Goal: Information Seeking & Learning: Compare options

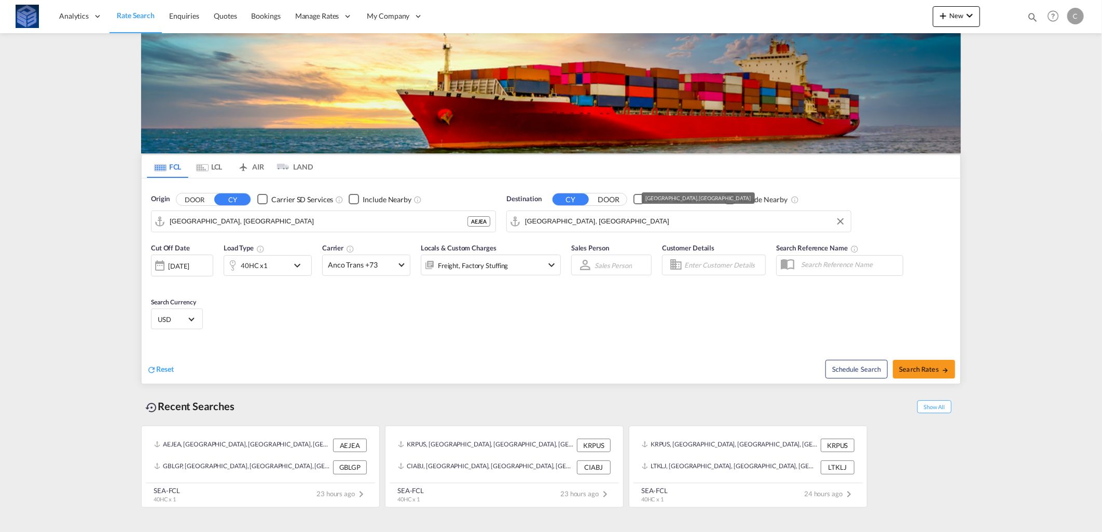
click at [613, 218] on input "[GEOGRAPHIC_DATA], [GEOGRAPHIC_DATA]" at bounding box center [685, 222] width 321 height 16
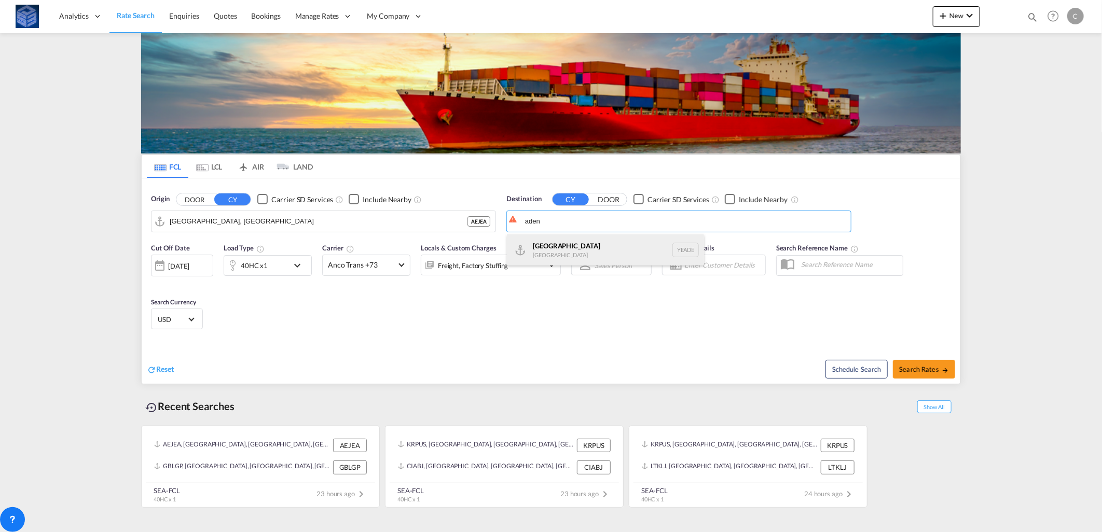
click at [603, 249] on div "Aden [GEOGRAPHIC_DATA] [GEOGRAPHIC_DATA]" at bounding box center [605, 249] width 197 height 31
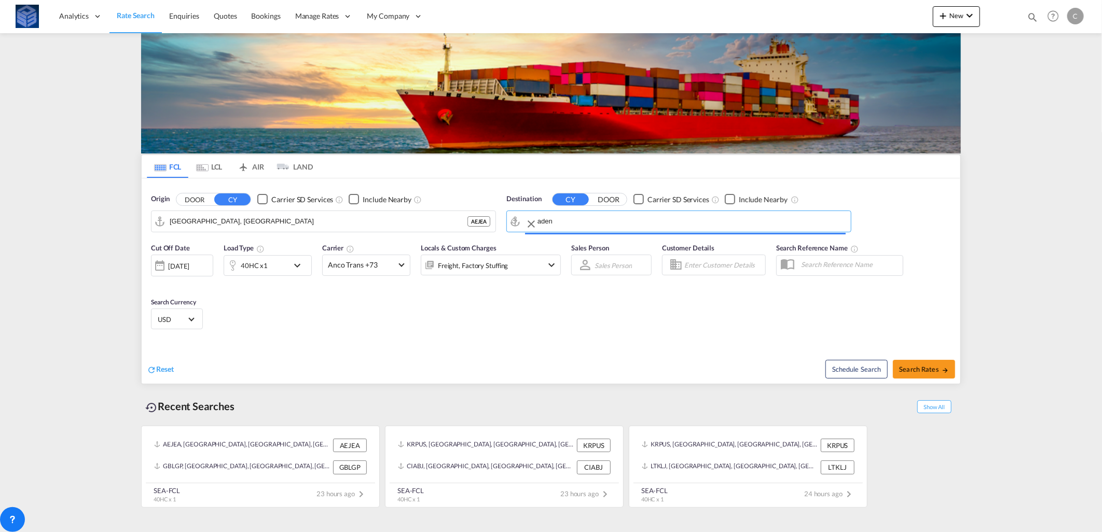
type input "Aden, YEADE"
click at [255, 272] on div "40HC x1" at bounding box center [254, 265] width 27 height 15
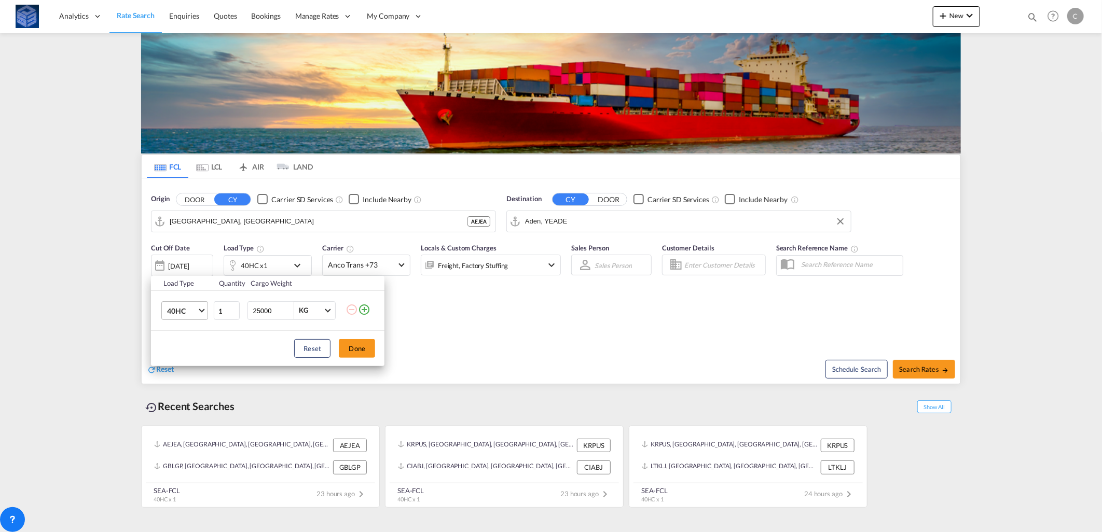
click at [204, 313] on md-select-value "40HC" at bounding box center [186, 311] width 41 height 18
click at [180, 262] on div "20GP" at bounding box center [176, 261] width 18 height 10
click at [259, 312] on input "25000" at bounding box center [272, 311] width 41 height 18
drag, startPoint x: 261, startPoint y: 308, endPoint x: 229, endPoint y: 309, distance: 32.2
click at [229, 309] on tr "20GP 1 25000 KG KG" at bounding box center [267, 311] width 233 height 40
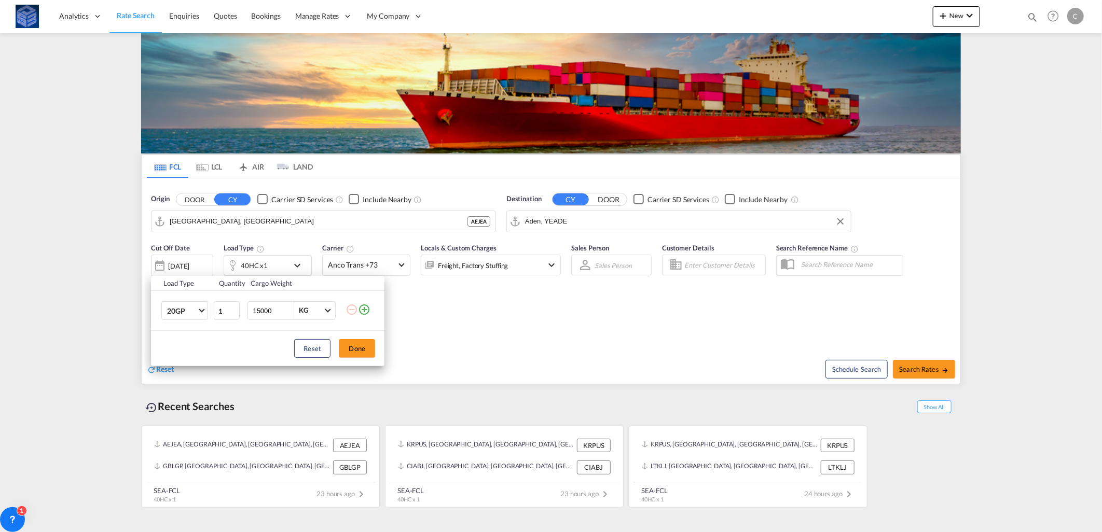
type input "15000"
click at [383, 344] on div "Reset Done" at bounding box center [267, 348] width 233 height 35
click at [356, 348] on button "Done" at bounding box center [357, 348] width 36 height 19
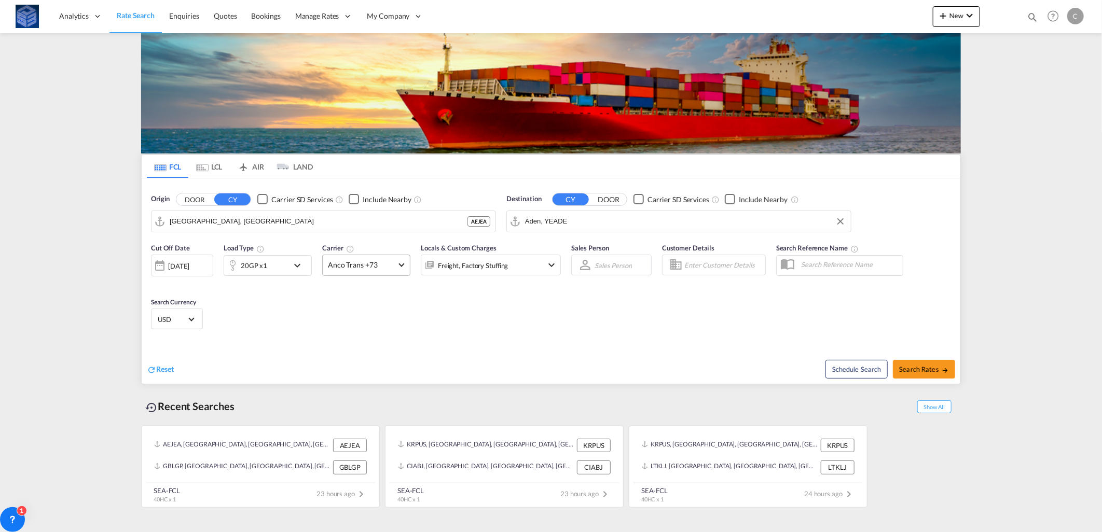
click at [399, 260] on md-select-value "Anco Trans +73" at bounding box center [366, 265] width 87 height 20
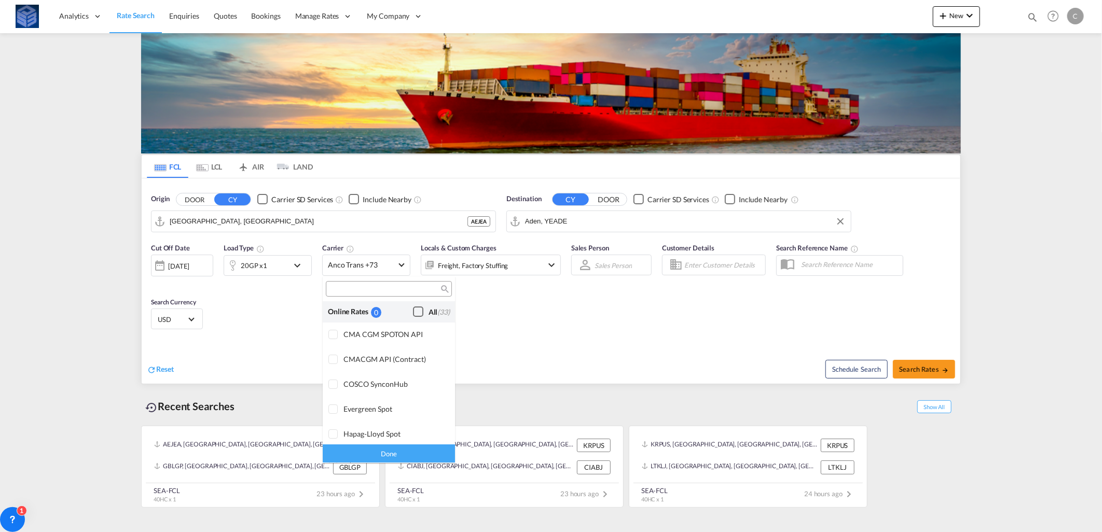
click at [413, 311] on div "Checkbox No Ink" at bounding box center [418, 312] width 10 height 10
click at [416, 453] on div "Done" at bounding box center [389, 454] width 132 height 18
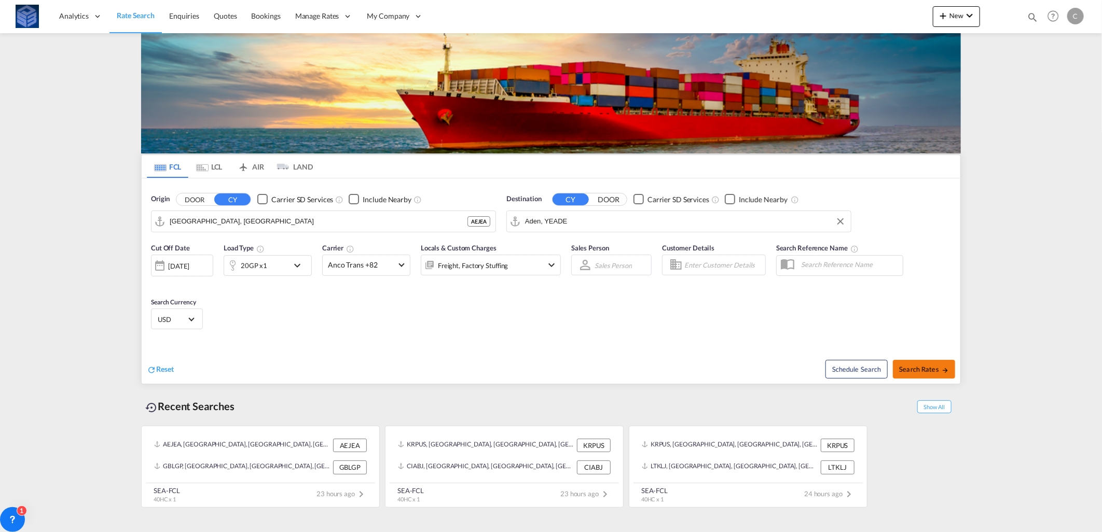
click at [940, 362] on button "Search Rates" at bounding box center [924, 369] width 62 height 19
type input "AEJEA to YEADE / [DATE]"
